Goal: Transaction & Acquisition: Book appointment/travel/reservation

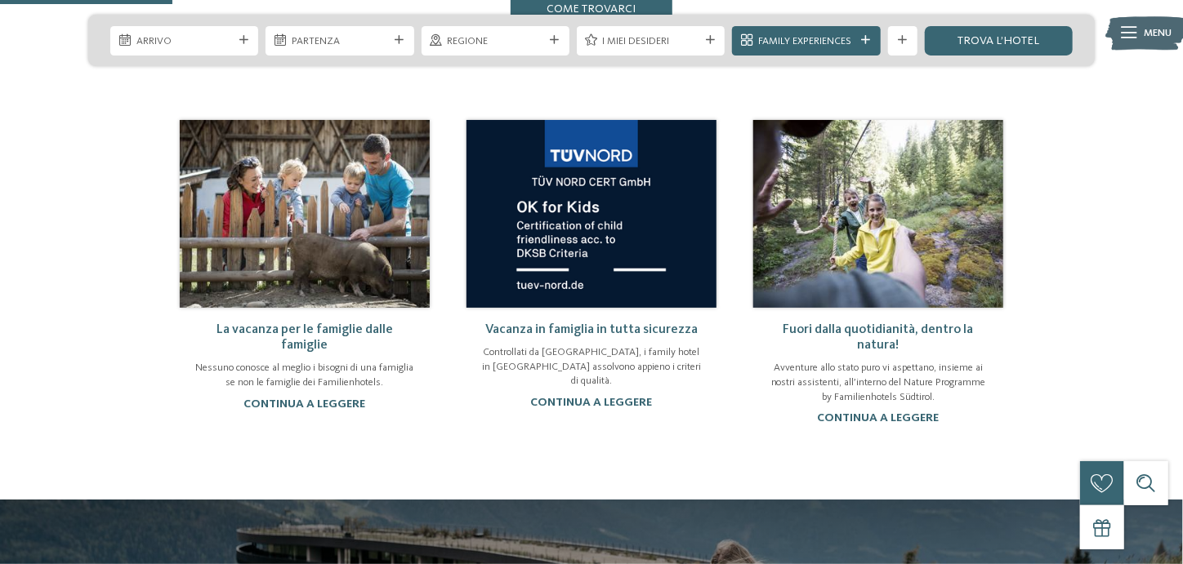
scroll to position [844, 0]
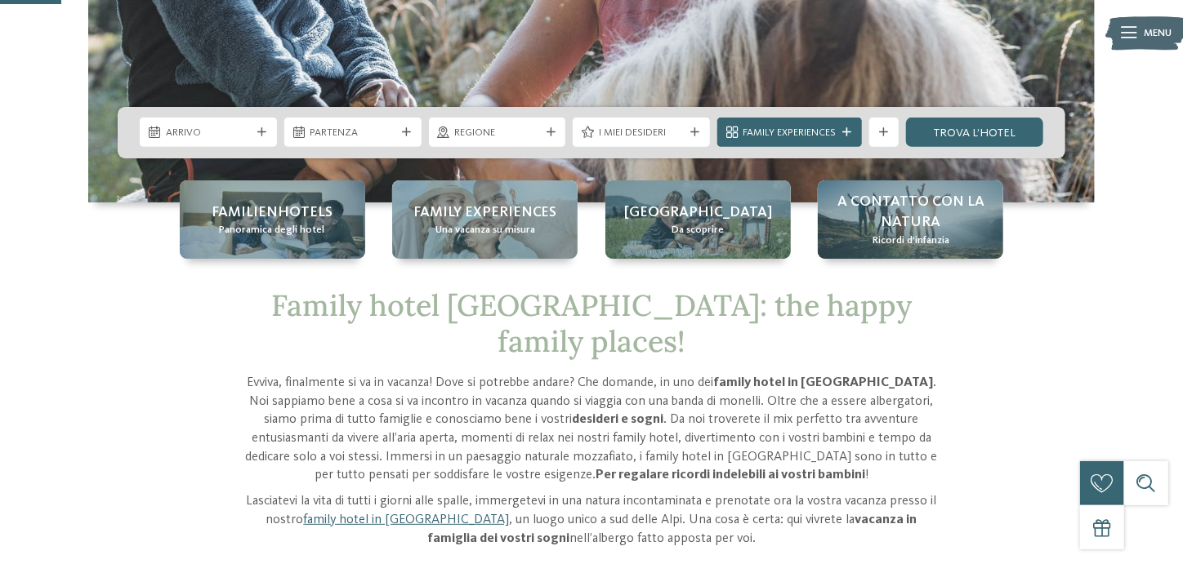
scroll to position [327, 0]
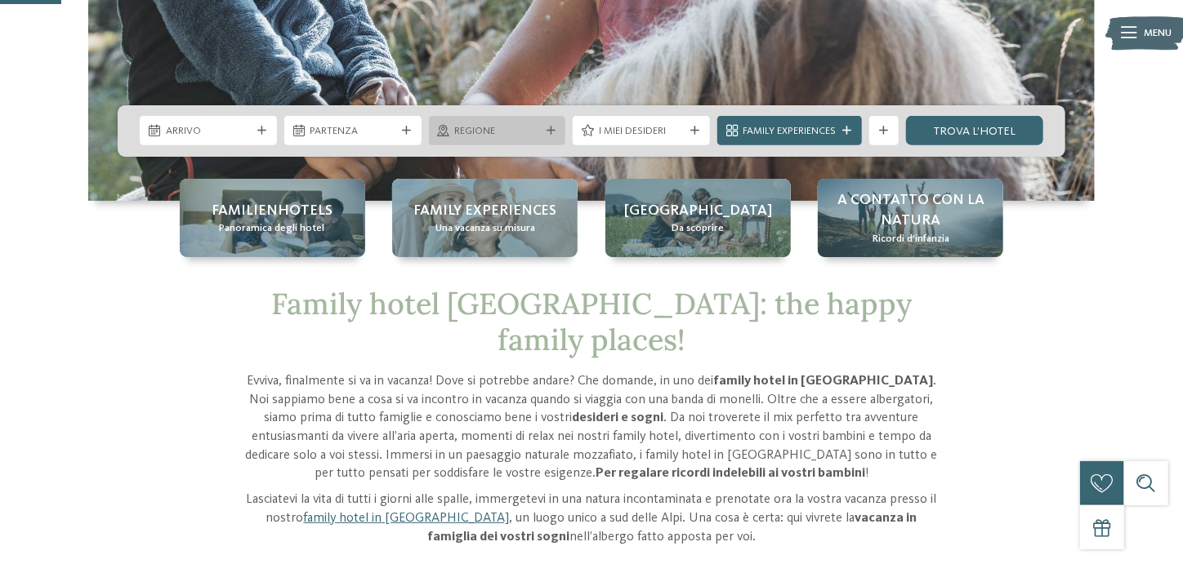
click at [465, 132] on span "Regione" at bounding box center [497, 131] width 86 height 15
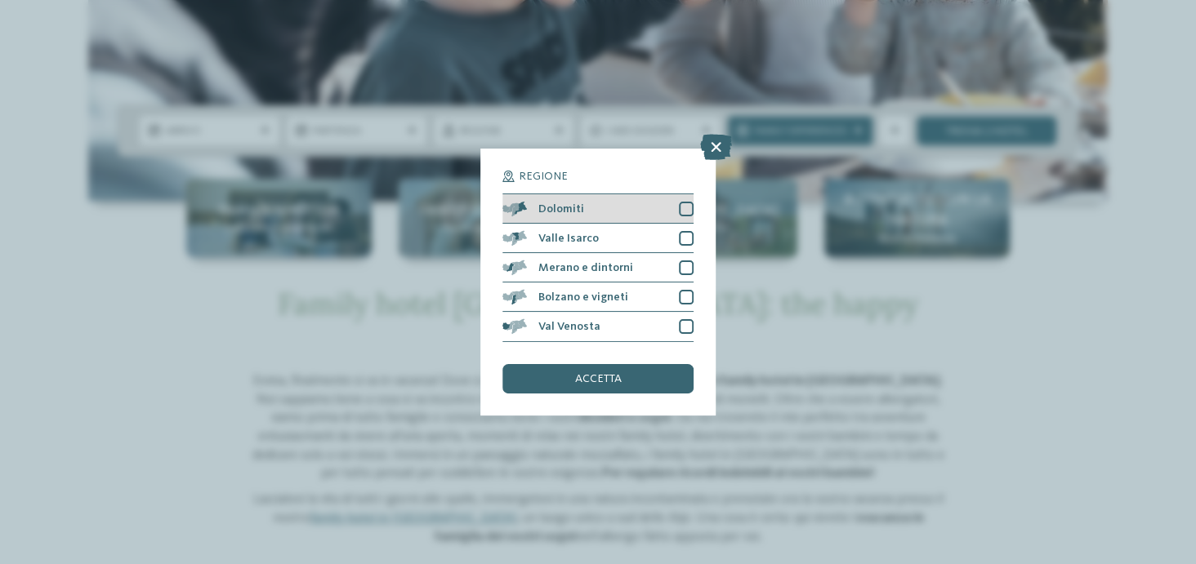
click at [679, 212] on div at bounding box center [686, 209] width 15 height 15
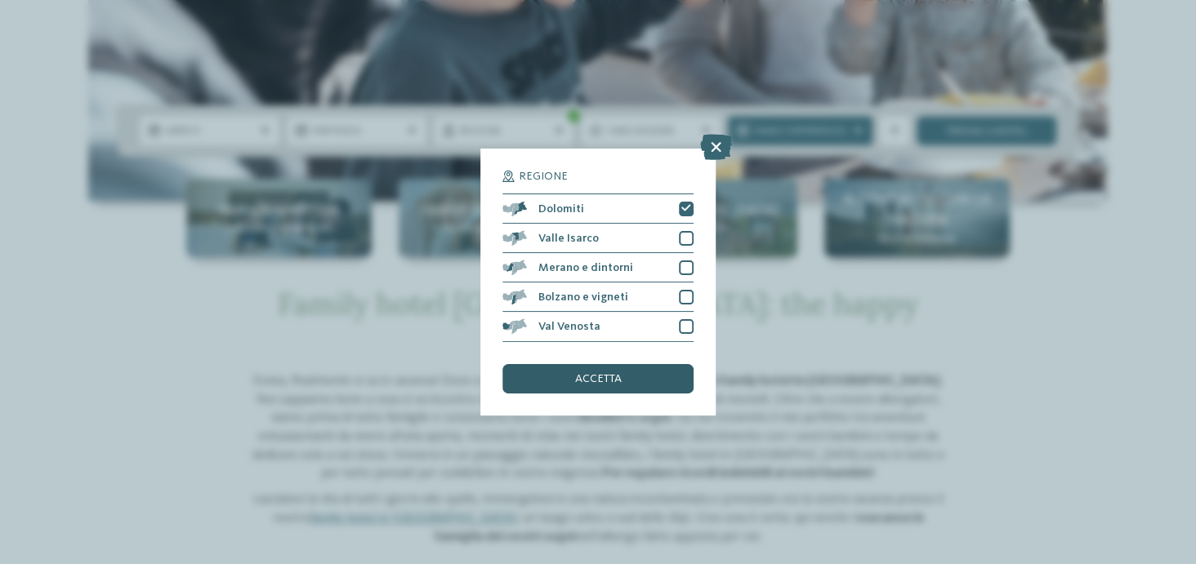
click at [599, 364] on div "accetta" at bounding box center [597, 378] width 191 height 29
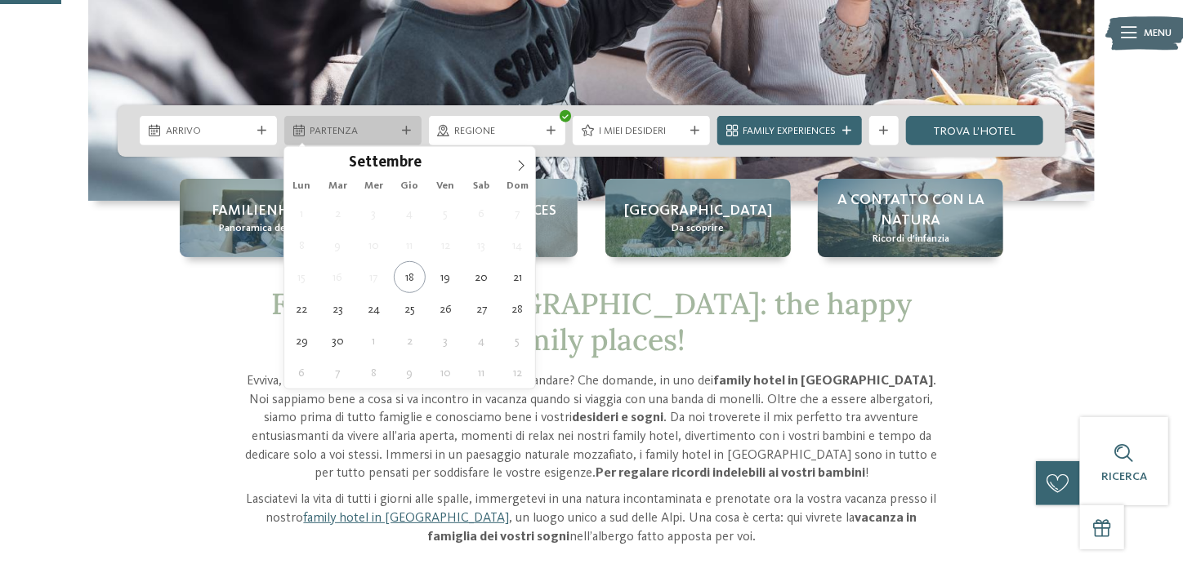
click at [345, 130] on span "Partenza" at bounding box center [353, 131] width 86 height 15
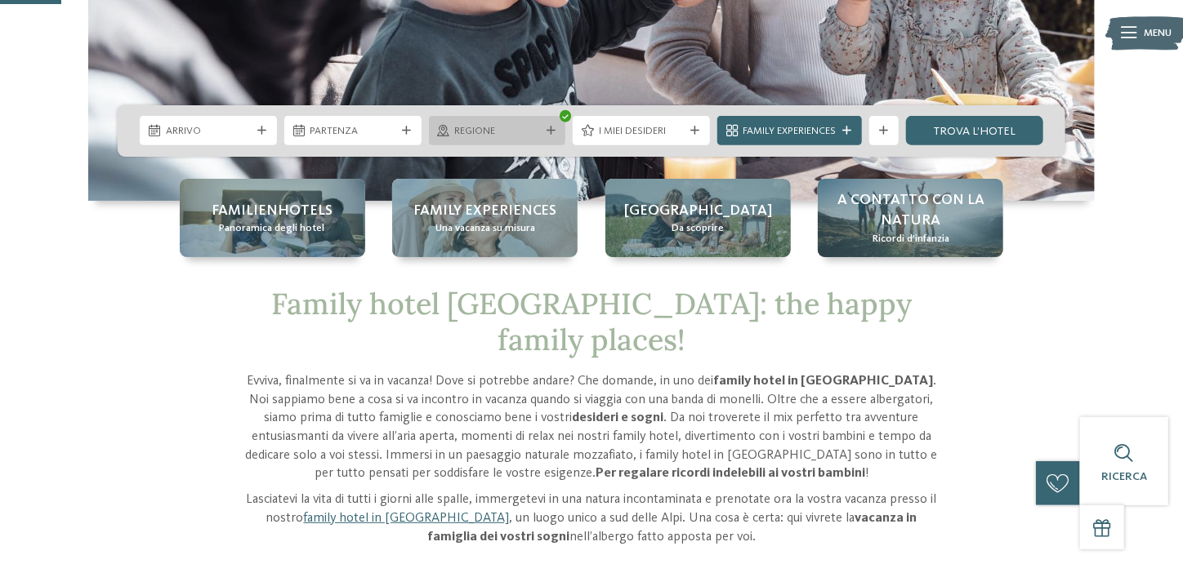
click at [462, 144] on div "Regione" at bounding box center [497, 130] width 137 height 29
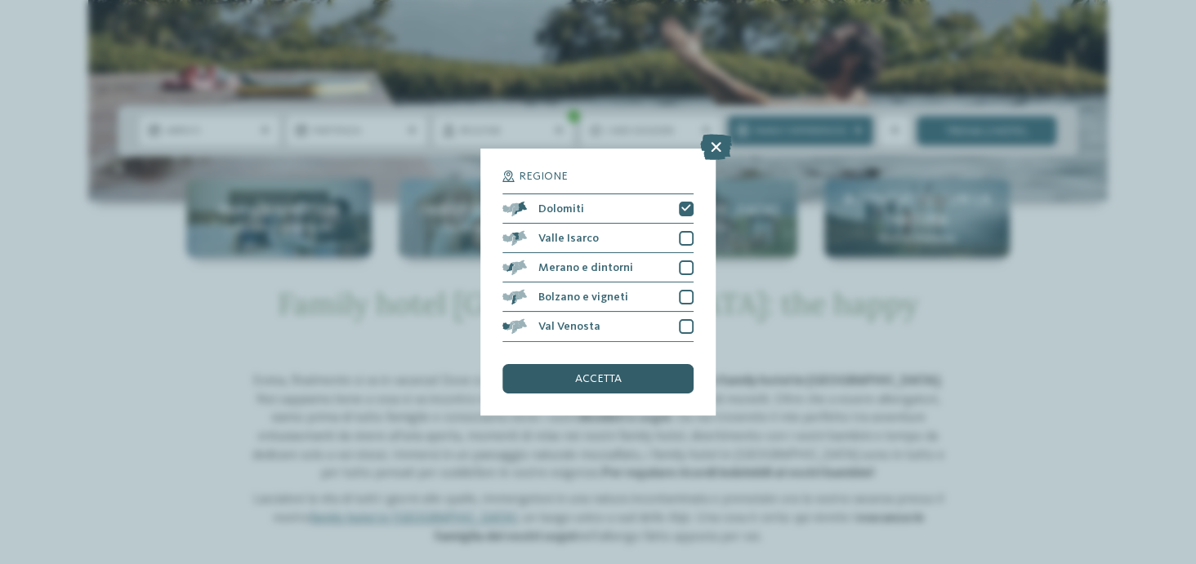
click at [577, 371] on div "accetta" at bounding box center [597, 378] width 191 height 29
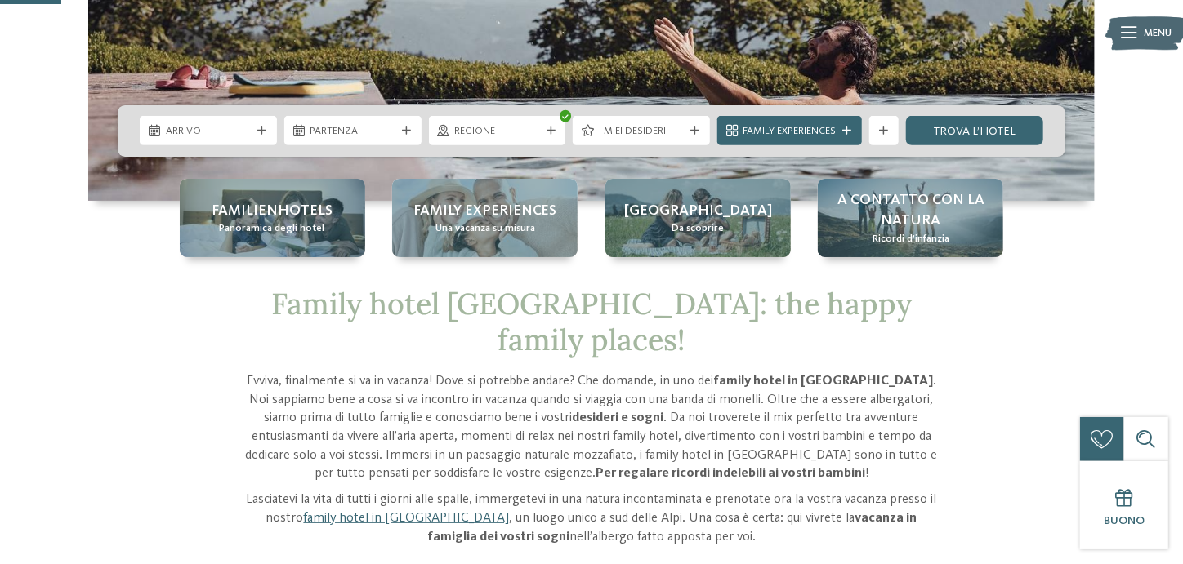
click at [489, 127] on span "Regione" at bounding box center [497, 131] width 86 height 15
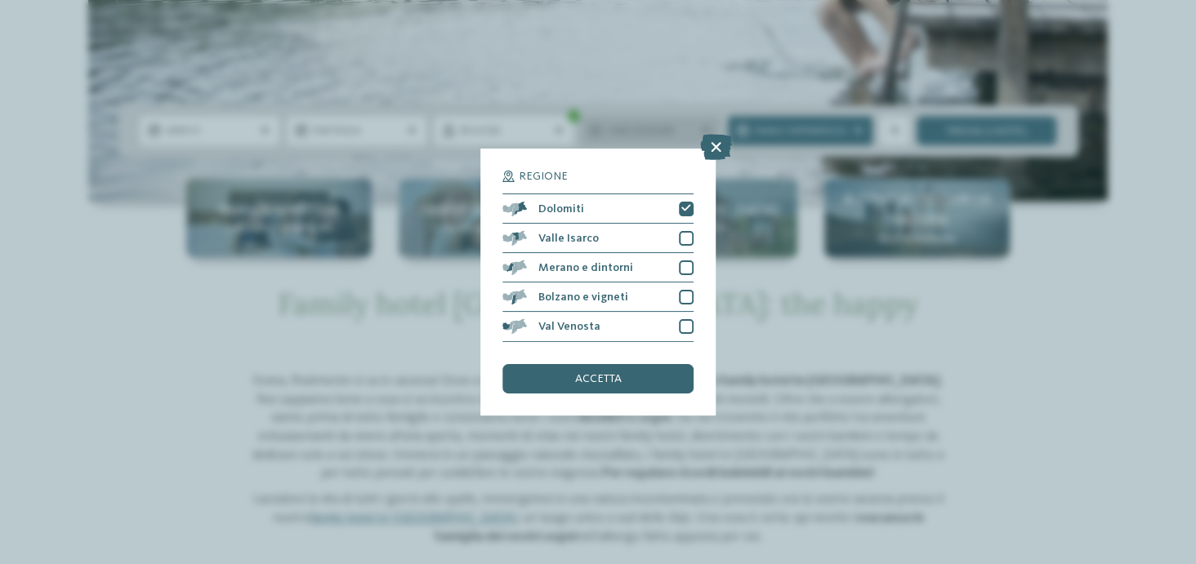
drag, startPoint x: 706, startPoint y: 148, endPoint x: 634, endPoint y: 140, distance: 72.3
click at [705, 148] on icon at bounding box center [716, 148] width 32 height 26
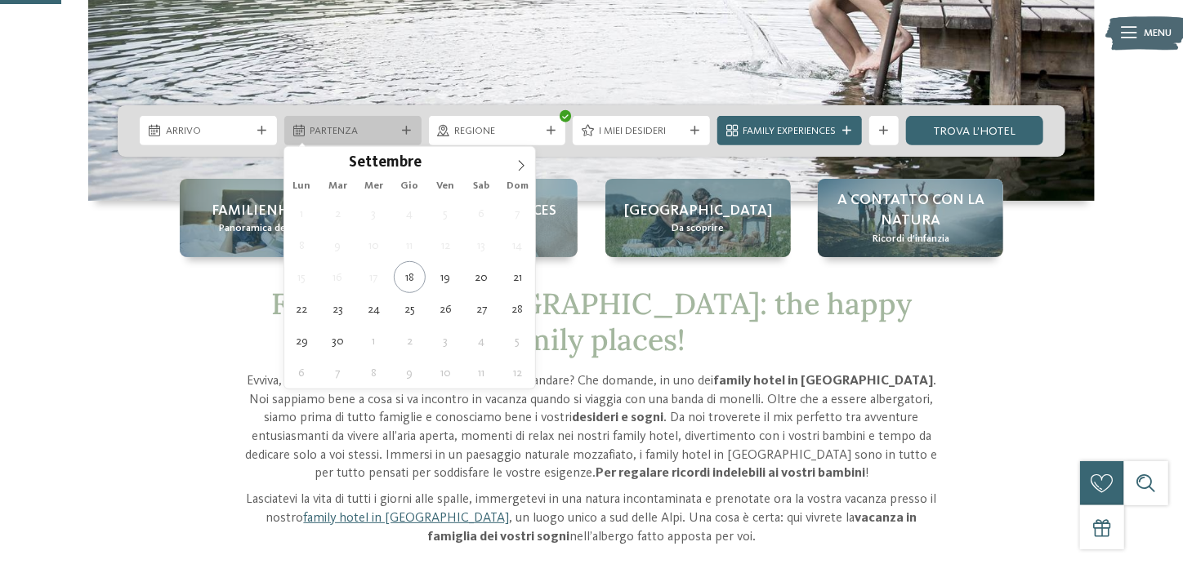
click at [366, 126] on span "Partenza" at bounding box center [353, 131] width 86 height 15
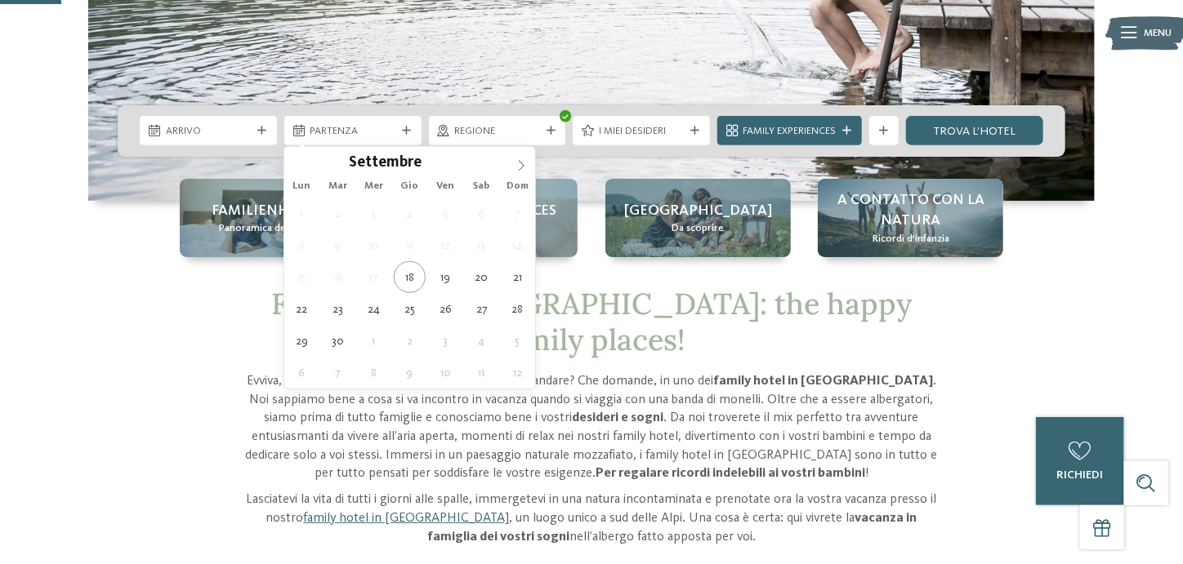
click at [516, 167] on icon at bounding box center [520, 165] width 11 height 11
type div "[DATE]"
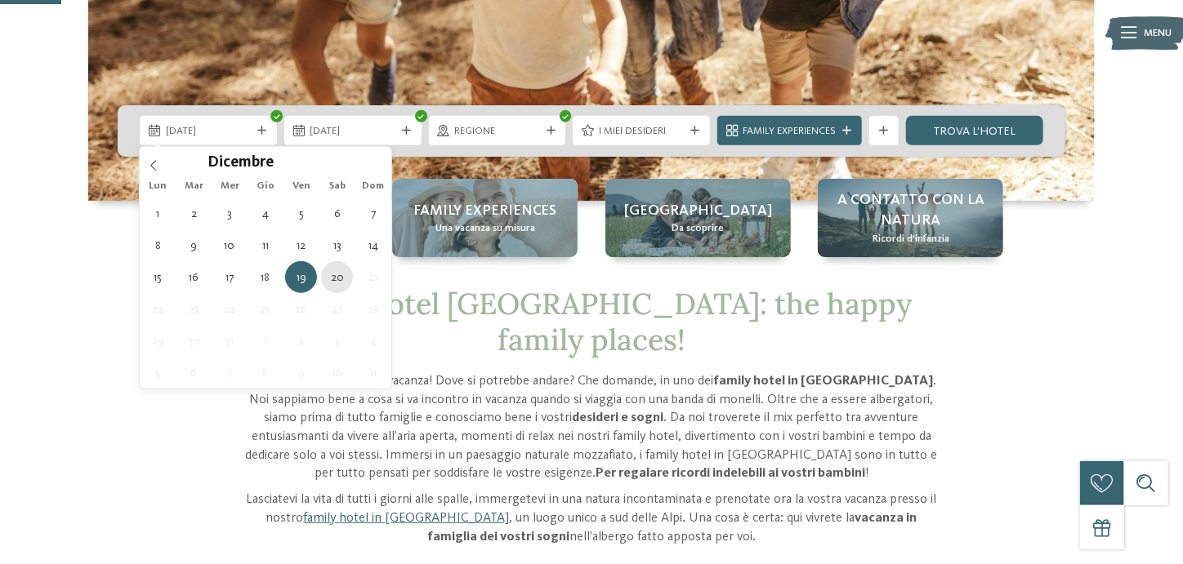
type div "[DATE]"
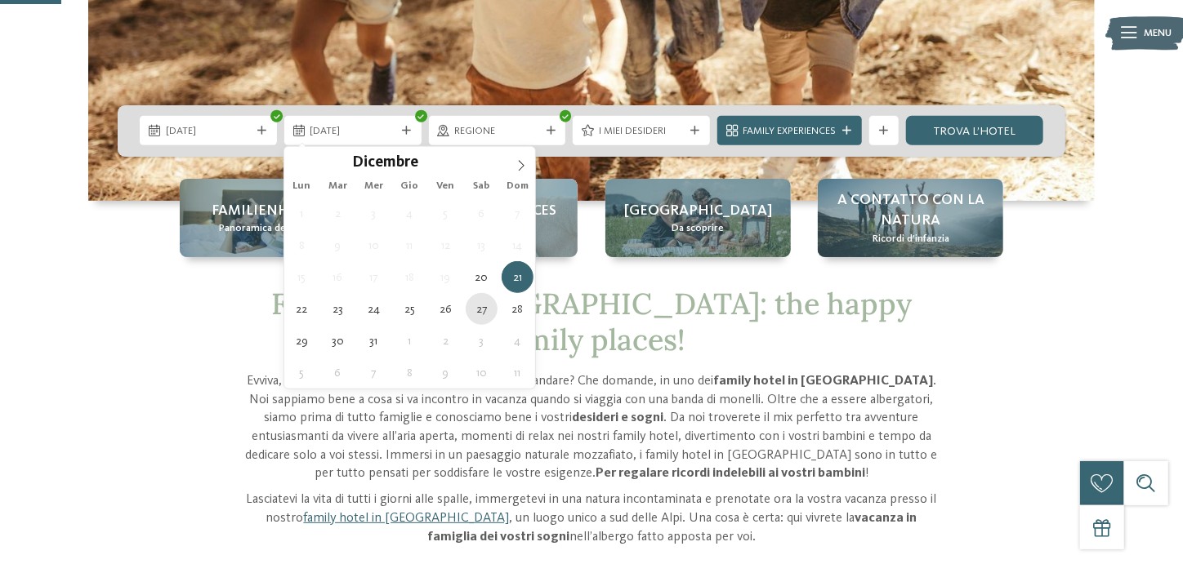
type div "[DATE]"
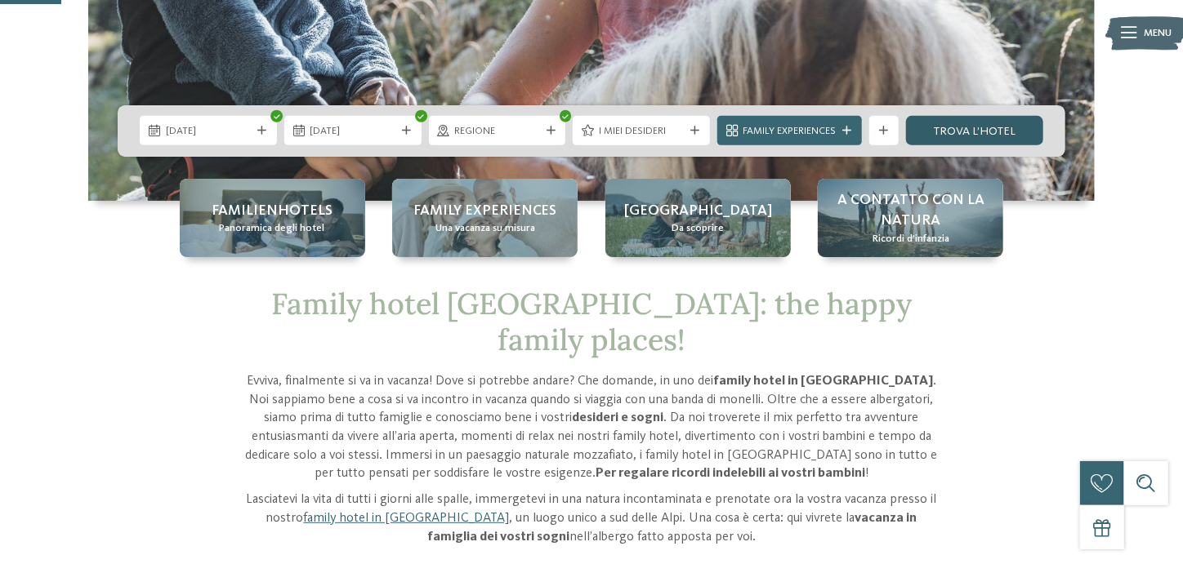
click at [933, 130] on link "trova l’hotel" at bounding box center [974, 130] width 137 height 29
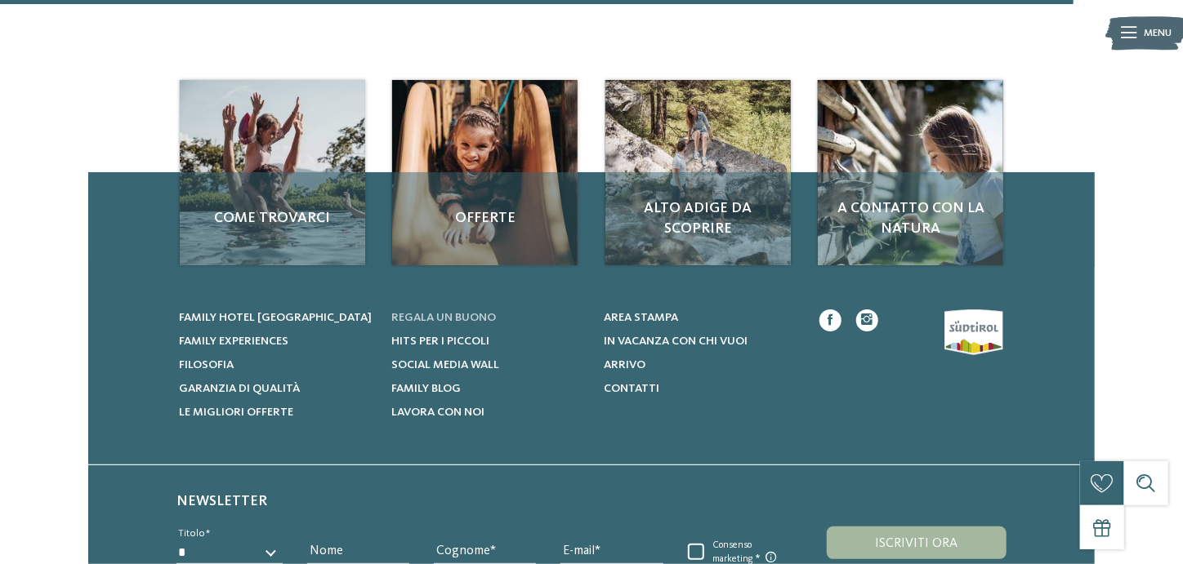
scroll to position [2127, 0]
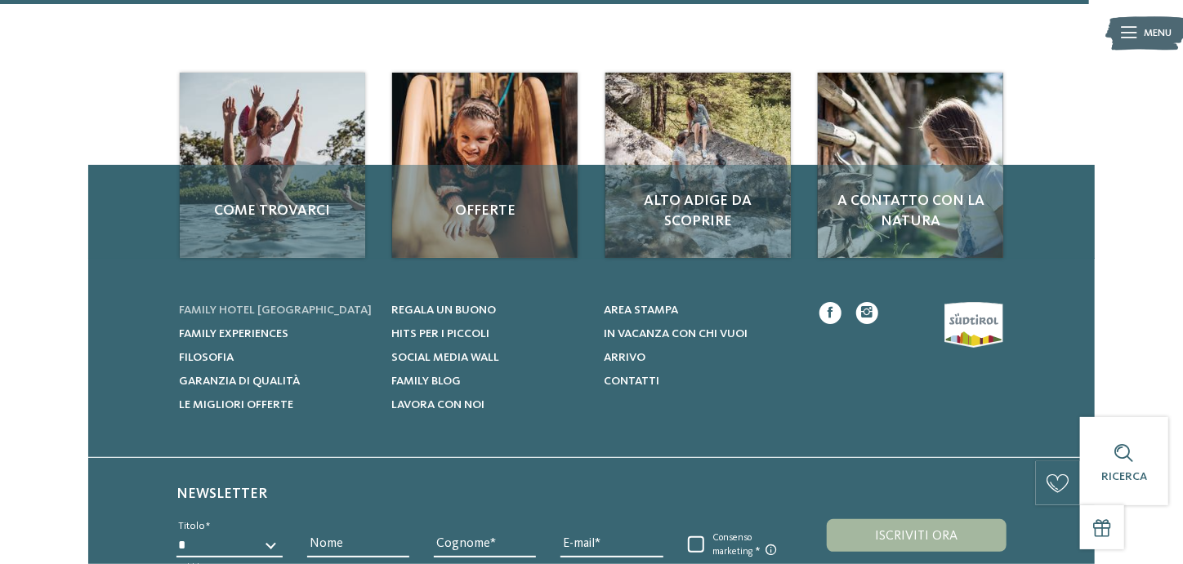
click at [217, 305] on span "Family hotel [GEOGRAPHIC_DATA]" at bounding box center [276, 310] width 193 height 11
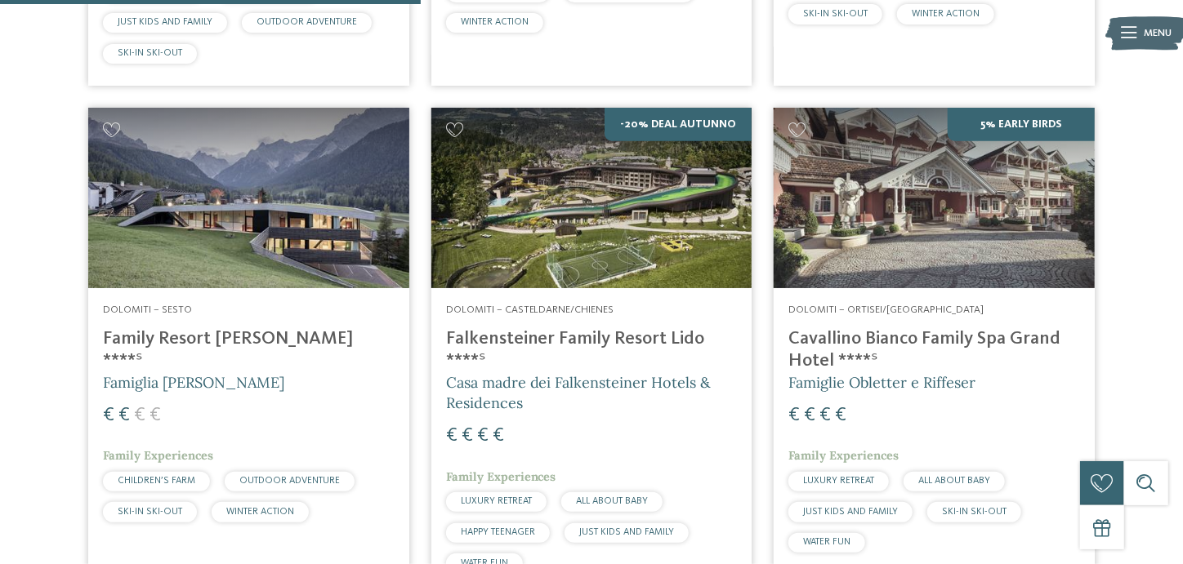
scroll to position [936, 0]
